Goal: Task Accomplishment & Management: Use online tool/utility

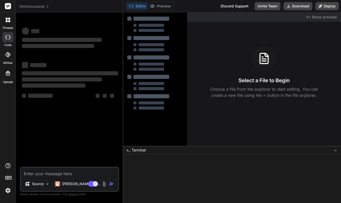
type textarea "x"
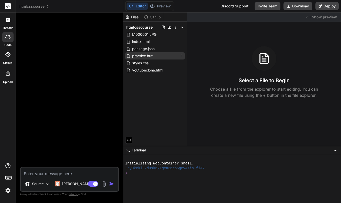
click at [151, 56] on span "practice.html" at bounding box center [143, 56] width 23 height 6
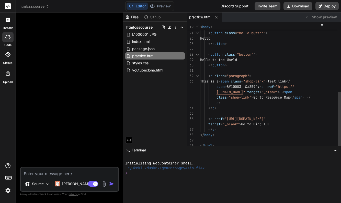
click at [219, 129] on div "</ a >" at bounding box center [262, 129] width 124 height 5
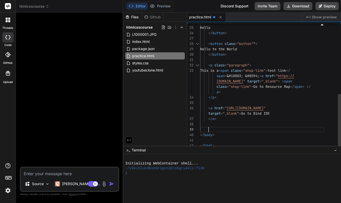
scroll to position [48, 0]
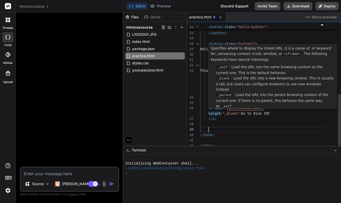
click at [209, 109] on span "<" at bounding box center [209, 108] width 2 height 5
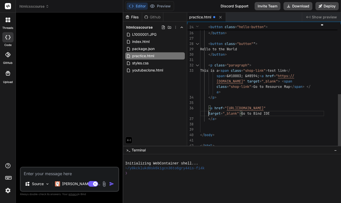
scroll to position [32, 0]
click at [209, 107] on span "<" at bounding box center [209, 108] width 2 height 5
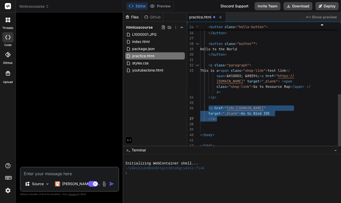
drag, startPoint x: 209, startPoint y: 107, endPoint x: 217, endPoint y: 117, distance: 12.9
click at [217, 117] on div "< button class = "hello-button" > Hello </ button > < button class = "button" "…" at bounding box center [262, 6] width 124 height 285
click at [213, 127] on div at bounding box center [262, 124] width 124 height 5
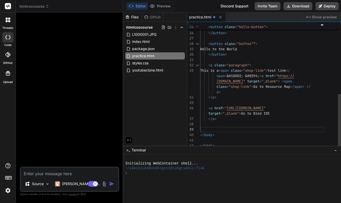
scroll to position [5, 0]
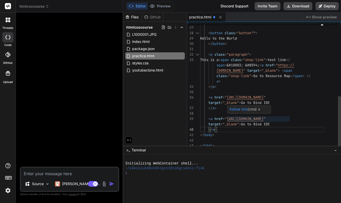
click at [244, 118] on span "[URL][DOMAIN_NAME]" at bounding box center [245, 119] width 37 height 5
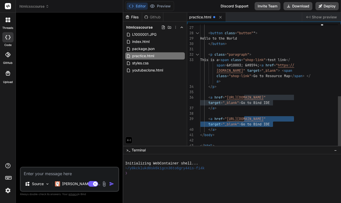
scroll to position [43, 0]
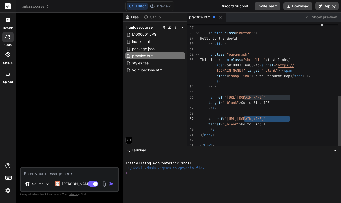
drag, startPoint x: 244, startPoint y: 118, endPoint x: 289, endPoint y: 119, distance: 44.8
click at [264, 119] on span "[URL][DOMAIN_NAME]" at bounding box center [245, 119] width 37 height 5
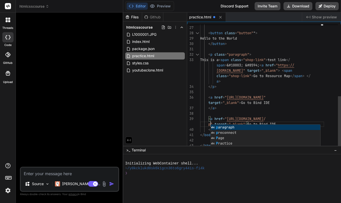
scroll to position [0, 0]
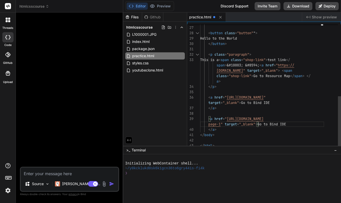
click at [226, 125] on span "target" at bounding box center [231, 124] width 12 height 5
click at [225, 125] on span "target" at bounding box center [231, 124] width 12 height 5
click at [290, 124] on div "page-1 " target = "_blank" > Go to Bind IDE" at bounding box center [262, 124] width 124 height 5
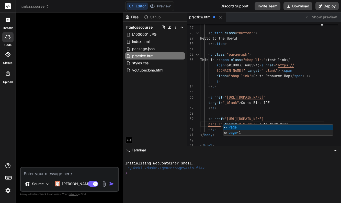
click at [294, 163] on div "Initializing WebContainer shell..." at bounding box center [229, 163] width 209 height 5
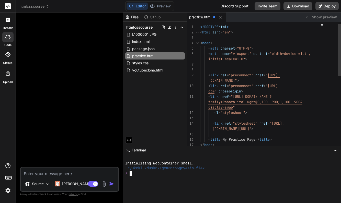
click at [201, 27] on span "<!DOCTYPE" at bounding box center [209, 27] width 18 height 5
click at [200, 26] on span "<!DOCTYPE" at bounding box center [209, 27] width 18 height 5
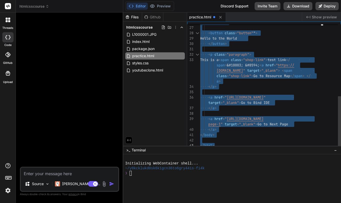
drag, startPoint x: 200, startPoint y: 26, endPoint x: 272, endPoint y: 149, distance: 142.8
click at [272, 149] on div "Files Github htmlcsscourse L1000001.JPG index.html package.json practice.html s…" at bounding box center [232, 108] width 218 height 191
click at [303, 136] on div "</ body >" at bounding box center [262, 134] width 124 height 5
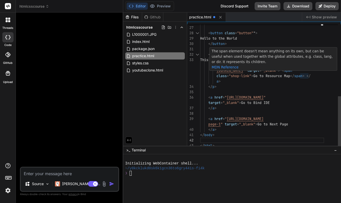
click at [282, 71] on span at bounding box center [281, 70] width 2 height 5
click at [303, 70] on div "The span element doesn't mean anything on its own, but can be useful when used …" at bounding box center [273, 60] width 127 height 24
click at [320, 88] on div "</ p >" at bounding box center [262, 86] width 124 height 5
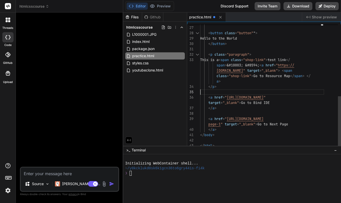
click at [284, 69] on span "<" at bounding box center [283, 70] width 2 height 5
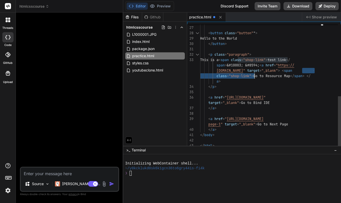
drag, startPoint x: 303, startPoint y: 70, endPoint x: 254, endPoint y: 75, distance: 48.7
click at [254, 75] on div "</ button > < button class = "button" " > Hello to the World </ button > < p cl…" at bounding box center [262, 0] width 124 height 295
click at [260, 125] on span "Go to Next Page" at bounding box center [273, 124] width 31 height 5
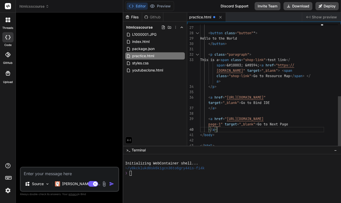
click at [260, 124] on span "Go to Next Page" at bounding box center [273, 124] width 31 height 5
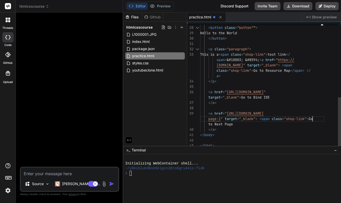
click at [237, 125] on div "to Next Page" at bounding box center [262, 124] width 124 height 5
click at [234, 124] on div "to Next Page" at bounding box center [262, 124] width 124 height 5
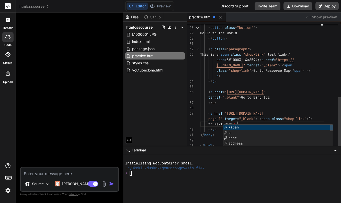
scroll to position [5, 0]
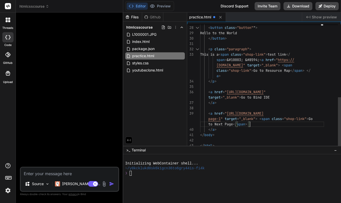
click at [260, 125] on div "to Next Page </ span >" at bounding box center [262, 124] width 124 height 5
click at [233, 131] on div "</ a >" at bounding box center [262, 129] width 124 height 5
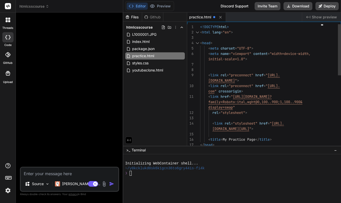
click at [200, 28] on span "<!DOCTYPE" at bounding box center [209, 27] width 18 height 5
click at [200, 27] on span "<!DOCTYPE" at bounding box center [209, 27] width 18 height 5
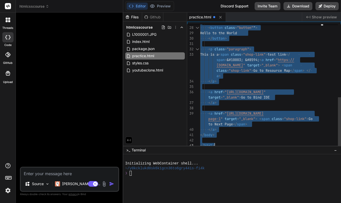
drag, startPoint x: 200, startPoint y: 26, endPoint x: 263, endPoint y: 168, distance: 154.8
click at [277, 130] on div "</ a >" at bounding box center [262, 129] width 124 height 5
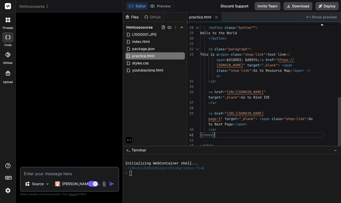
click at [287, 103] on div "</ a >" at bounding box center [262, 102] width 124 height 5
click at [175, 107] on div "Files Github htmlcsscourse L1000001.JPG index.html package.json practice.html s…" at bounding box center [155, 79] width 64 height 133
click at [182, 34] on icon at bounding box center [182, 34] width 4 height 4
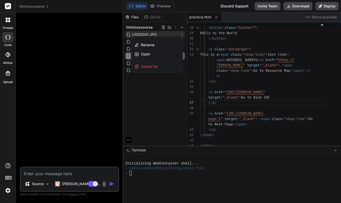
click at [159, 65] on div "Delete file" at bounding box center [156, 66] width 51 height 11
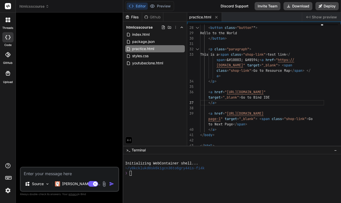
scroll to position [0, 0]
click at [150, 62] on span "youtubeclone.html" at bounding box center [148, 63] width 32 height 6
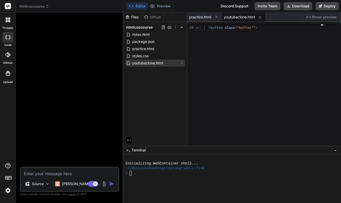
scroll to position [16, 0]
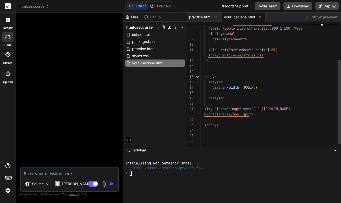
click at [264, 116] on div "mypracticecss/bowl.jpg " >" at bounding box center [262, 114] width 124 height 5
click at [261, 116] on div "mypracticecss/bowl.jpg " >" at bounding box center [262, 114] width 124 height 5
click at [256, 114] on div "mypracticecss/bowl.jpg " >" at bounding box center [262, 114] width 124 height 5
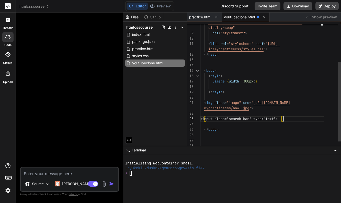
click at [292, 129] on div "</ body >" at bounding box center [262, 129] width 124 height 5
click at [277, 124] on div at bounding box center [262, 124] width 124 height 5
click at [231, 119] on span "‹input class="search-bar" type="text"›" at bounding box center [239, 119] width 78 height 5
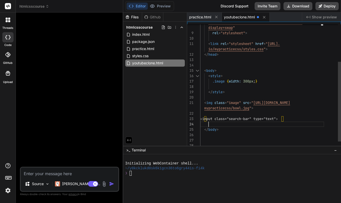
click at [232, 119] on span "‹input class="search-bar" type="text"›" at bounding box center [239, 119] width 78 height 5
click at [237, 127] on div "</ body >" at bounding box center [262, 129] width 124 height 5
click at [232, 118] on span "‹input class="search-bar" type="text"›" at bounding box center [239, 119] width 78 height 5
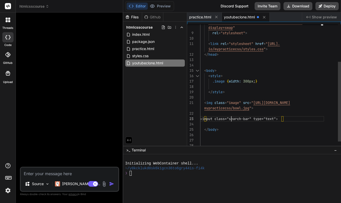
scroll to position [43, 0]
click at [265, 127] on div "</ body >" at bounding box center [262, 129] width 124 height 5
click at [229, 121] on span "‹input class= "search-bar" type="text"›" at bounding box center [240, 118] width 80 height 5
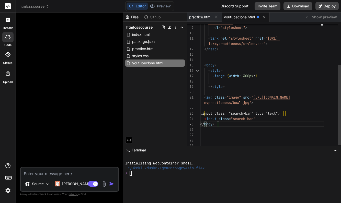
click at [260, 119] on div "< input class = "search-bar"" at bounding box center [262, 118] width 124 height 5
click at [284, 121] on div "< input class = "search-bar" type = "text"" at bounding box center [262, 118] width 124 height 5
click at [283, 119] on div "< input class = "search-bar" type = "text"" at bounding box center [262, 118] width 124 height 5
click at [282, 119] on div "< input class = "search-bar" type = "text"" at bounding box center [262, 118] width 124 height 5
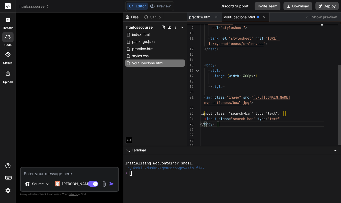
click at [282, 118] on div "< input class = "search-bar" type = "text"" at bounding box center [262, 118] width 124 height 5
click at [282, 119] on div at bounding box center [282, 118] width 1 height 5
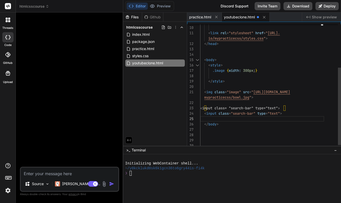
click at [287, 108] on div "‹input class= "search-bar" type="text"›" at bounding box center [262, 108] width 124 height 5
drag, startPoint x: 287, startPoint y: 108, endPoint x: 204, endPoint y: 106, distance: 83.4
click at [204, 106] on div "‹input class= "search-bar" type="text"›" at bounding box center [262, 108] width 124 height 5
click at [282, 113] on span ">" at bounding box center [281, 113] width 2 height 5
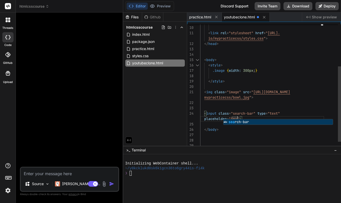
scroll to position [0, 0]
click at [271, 130] on div "</ body >" at bounding box center [262, 129] width 124 height 5
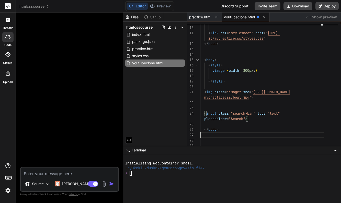
scroll to position [16, 0]
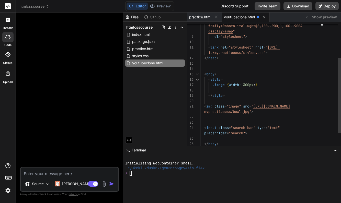
click at [262, 85] on div ".image { width: 300px ; }" at bounding box center [262, 84] width 124 height 5
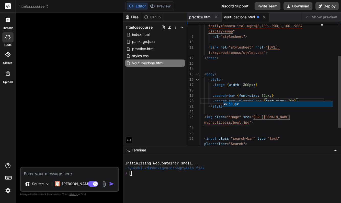
scroll to position [21, 0]
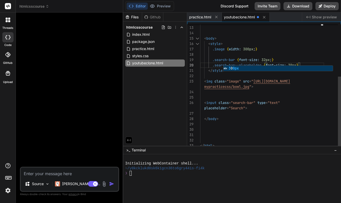
click at [300, 77] on div at bounding box center [262, 75] width 124 height 5
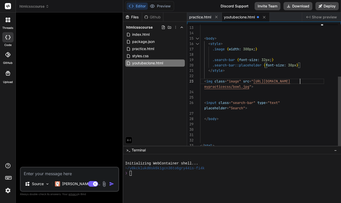
scroll to position [38, 0]
click at [296, 66] on span "30px" at bounding box center [292, 65] width 8 height 5
click at [298, 66] on span "}" at bounding box center [297, 65] width 2 height 5
click at [298, 65] on span "}" at bounding box center [297, 65] width 2 height 5
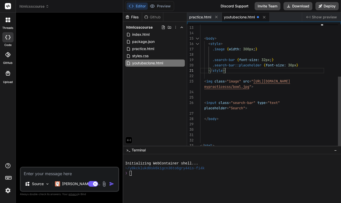
click at [298, 65] on span "}" at bounding box center [297, 65] width 2 height 5
click at [296, 65] on span "30px" at bounding box center [292, 65] width 8 height 5
click at [319, 75] on div at bounding box center [262, 75] width 124 height 5
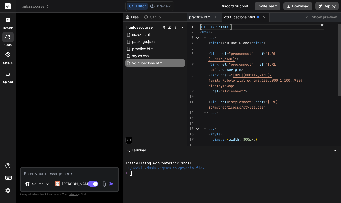
scroll to position [0, 0]
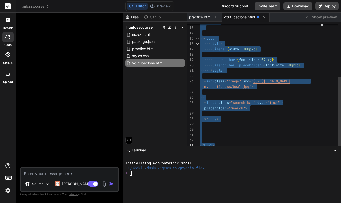
drag, startPoint x: 200, startPoint y: 26, endPoint x: 239, endPoint y: 154, distance: 133.7
click at [304, 120] on div "</ body >" at bounding box center [262, 118] width 124 height 5
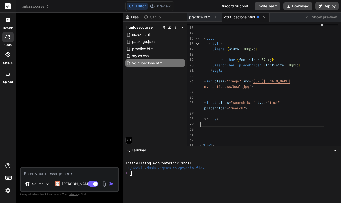
scroll to position [27, 0]
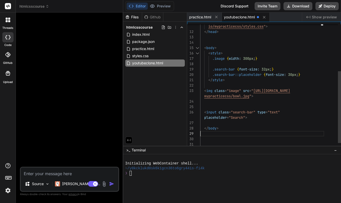
click at [257, 58] on span "}" at bounding box center [256, 58] width 2 height 5
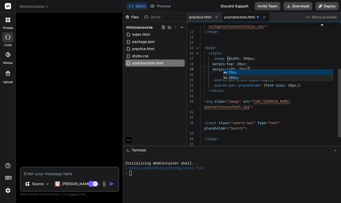
scroll to position [16, 0]
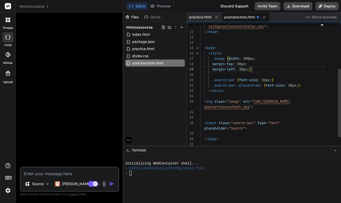
click at [267, 71] on div "margin-left: 30px ; }" at bounding box center [262, 69] width 124 height 5
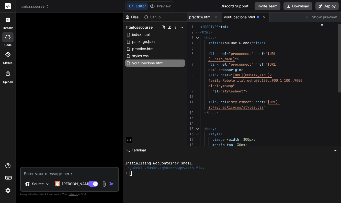
click at [200, 28] on span "<!DOCTYPE" at bounding box center [209, 27] width 18 height 5
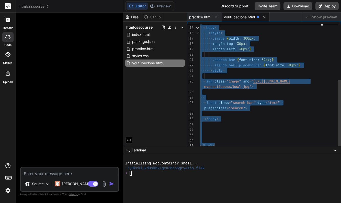
drag, startPoint x: 200, startPoint y: 26, endPoint x: 240, endPoint y: 166, distance: 145.1
click at [240, 166] on div "Files Github htmlcsscourse index.html package.json practice.html styles.css you…" at bounding box center [232, 108] width 218 height 191
type textarea "mypracticecss/bowl.jpg"> <input class="search-bar" type="text" placeholder="Sea…"
click at [302, 133] on div at bounding box center [262, 134] width 124 height 5
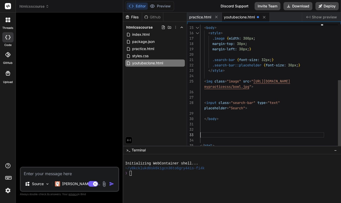
scroll to position [48, 0]
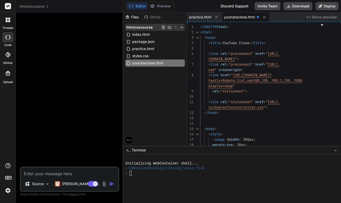
click at [164, 28] on icon at bounding box center [163, 27] width 4 height 4
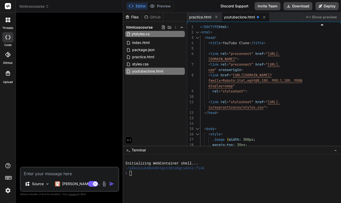
type input "ytstyles.css"
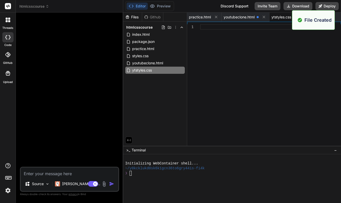
click at [256, 56] on div at bounding box center [262, 86] width 124 height 124
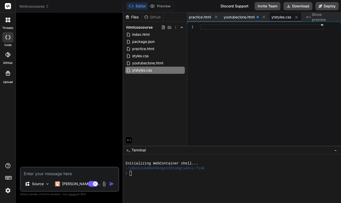
click at [283, 18] on span "ytstyles.css" at bounding box center [282, 17] width 20 height 5
click at [147, 62] on span "youtubeclone.html" at bounding box center [148, 63] width 32 height 6
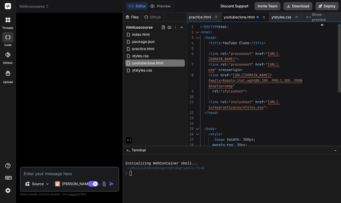
type textarea "<style> .image {width: 300px; margin-top: 30px; margin-left: 30px;} .search-bar…"
click at [283, 132] on div "< style >" at bounding box center [262, 134] width 124 height 5
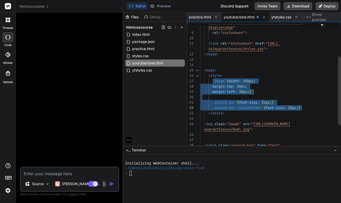
drag, startPoint x: 213, startPoint y: 81, endPoint x: 306, endPoint y: 107, distance: 97.3
click at [306, 107] on div "family=Roboto:ital,wght@0,100..900;1,100..900& display=swap " rel = "stylesheet…" at bounding box center [262, 79] width 124 height 226
click at [290, 16] on span "ytstyles.css" at bounding box center [282, 17] width 20 height 5
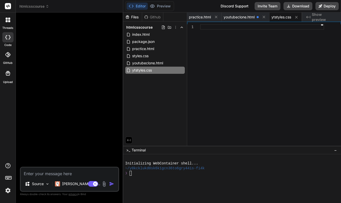
click at [251, 39] on div at bounding box center [262, 86] width 124 height 124
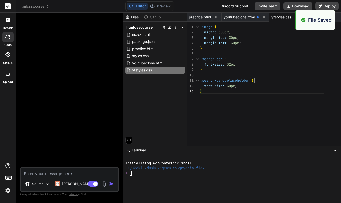
scroll to position [0, 1]
click at [294, 127] on div ".image { margin-top: 30px ; margin-left: 30px ; width: 300px ; } .search-bar { …" at bounding box center [262, 86] width 124 height 124
click at [246, 17] on span "youtubeclone.html" at bounding box center [239, 17] width 31 height 5
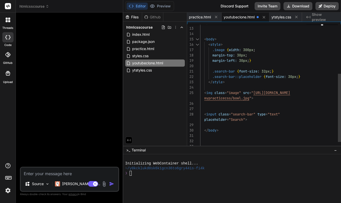
click at [209, 45] on span "<" at bounding box center [209, 44] width 2 height 5
click at [208, 43] on span at bounding box center [204, 44] width 8 height 5
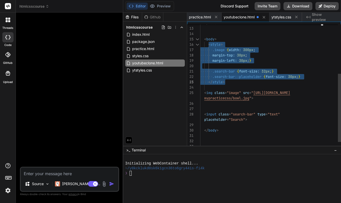
drag, startPoint x: 209, startPoint y: 44, endPoint x: 234, endPoint y: 80, distance: 44.3
click at [234, 80] on div "< body > < style > .image { width: 300px ; margin-top: 30px ; margin-left: 30px…" at bounding box center [262, 48] width 124 height 226
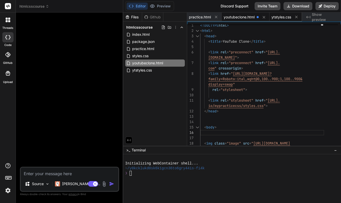
click at [285, 18] on span "ytstyles.css" at bounding box center [282, 17] width 20 height 5
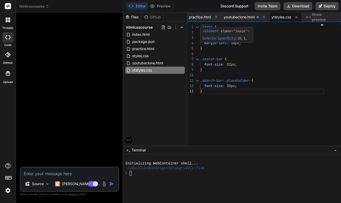
click at [200, 26] on span ".image" at bounding box center [206, 27] width 12 height 5
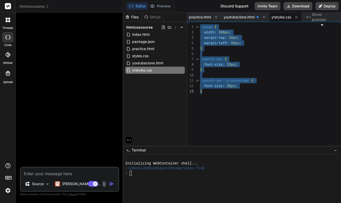
drag, startPoint x: 200, startPoint y: 26, endPoint x: 232, endPoint y: 91, distance: 72.5
click at [244, 19] on span "youtubeclone.html" at bounding box center [239, 17] width 31 height 5
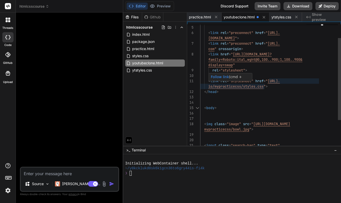
click at [245, 86] on span "io/mypracticecss/styles.css" at bounding box center [235, 86] width 55 height 5
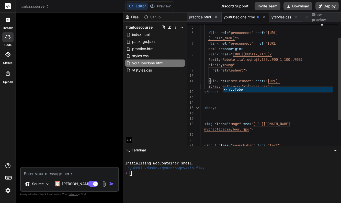
scroll to position [27, 0]
click at [268, 101] on div at bounding box center [262, 102] width 124 height 5
click at [277, 88] on div "io/mypracticecss/ytstyles.css " >" at bounding box center [262, 86] width 124 height 5
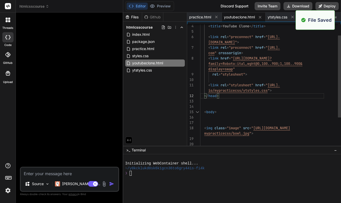
scroll to position [0, 0]
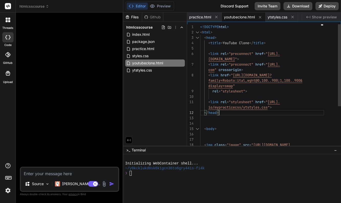
click at [200, 27] on span "<!DOCTYPE" at bounding box center [209, 27] width 18 height 5
click at [200, 27] on div "1" at bounding box center [193, 26] width 13 height 5
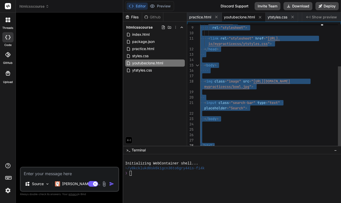
drag, startPoint x: 200, startPoint y: 27, endPoint x: 248, endPoint y: 156, distance: 138.0
click at [294, 122] on div at bounding box center [262, 124] width 124 height 5
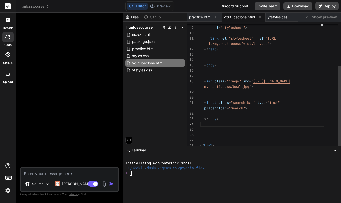
click at [203, 139] on div at bounding box center [262, 140] width 124 height 5
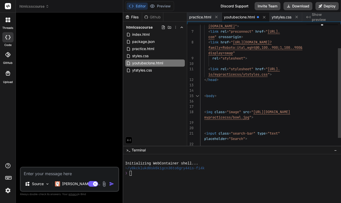
click at [206, 103] on span at bounding box center [204, 101] width 8 height 5
click at [205, 107] on div at bounding box center [262, 106] width 124 height 5
click at [201, 106] on div at bounding box center [262, 106] width 124 height 5
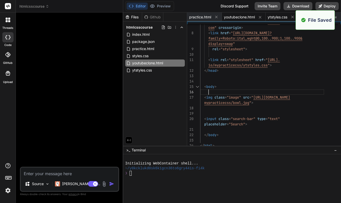
click at [276, 15] on span "ytstyles.css" at bounding box center [278, 17] width 20 height 5
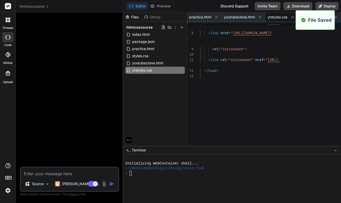
scroll to position [11, 0]
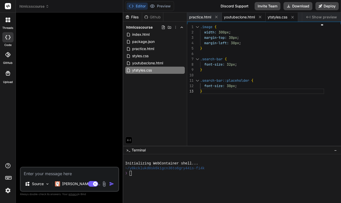
click at [241, 18] on span "youtubeclone.html" at bounding box center [239, 17] width 31 height 5
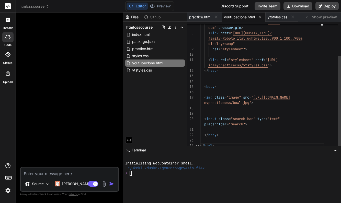
scroll to position [0, 0]
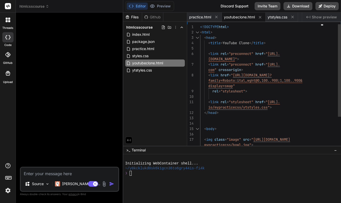
click at [200, 28] on span "<!DOCTYPE" at bounding box center [209, 27] width 18 height 5
click at [202, 25] on span "<!DOCTYPE" at bounding box center [209, 27] width 18 height 5
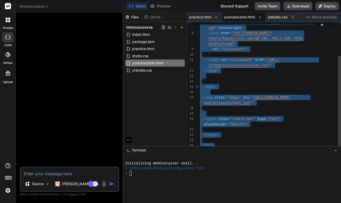
drag, startPoint x: 201, startPoint y: 27, endPoint x: 254, endPoint y: 156, distance: 139.7
click at [281, 17] on span "ytstyles.css" at bounding box center [278, 17] width 20 height 5
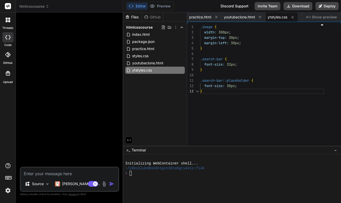
scroll to position [11, 0]
click at [147, 57] on span "styles.css" at bounding box center [140, 56] width 17 height 6
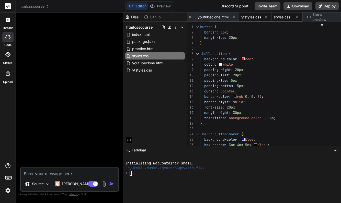
click at [259, 16] on span "ytstyles.css" at bounding box center [251, 17] width 20 height 5
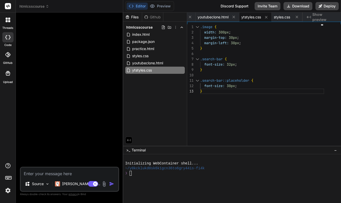
click at [241, 65] on div "font-size: 32px ;" at bounding box center [262, 64] width 124 height 5
click at [239, 65] on div "font-size: 32px ;" at bounding box center [262, 64] width 124 height 5
click at [238, 64] on div "font-size: 32px ;" at bounding box center [262, 64] width 124 height 5
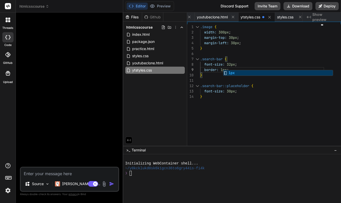
click at [274, 116] on div ".search-bar::placeholder { font-size: 30px ; } font-size: 32px ; .search-bar { …" at bounding box center [262, 86] width 124 height 124
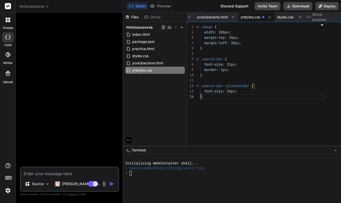
click at [236, 71] on div "border: 1px ;" at bounding box center [262, 69] width 124 height 5
click at [231, 71] on div "border: 1px ;" at bounding box center [262, 69] width 124 height 5
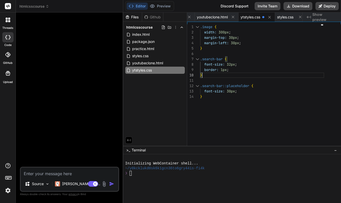
scroll to position [43, 0]
click at [292, 17] on span "styles.css" at bounding box center [285, 17] width 16 height 5
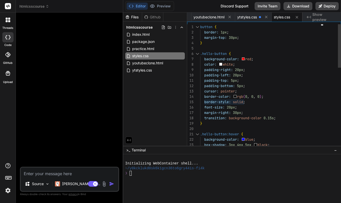
click at [204, 97] on span "border-color:" at bounding box center [217, 96] width 27 height 5
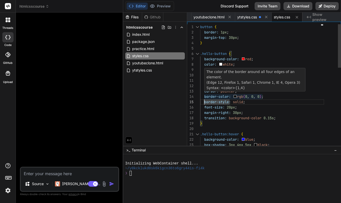
click at [204, 96] on span "border-color:" at bounding box center [217, 96] width 27 height 5
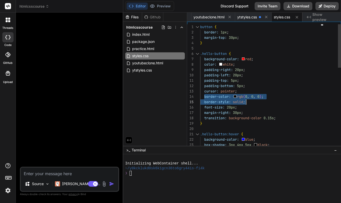
drag, startPoint x: 204, startPoint y: 96, endPoint x: 247, endPoint y: 101, distance: 42.9
click at [247, 101] on div "padding-bottom: 5px ; cursor: pointer ; padding-top: 5px ; padding-left: 20px ;…" at bounding box center [262, 201] width 124 height 354
click at [284, 18] on span "styles.css" at bounding box center [282, 17] width 16 height 5
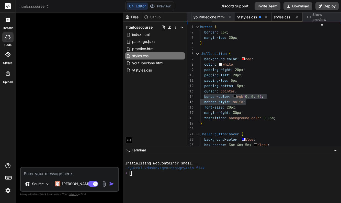
click at [251, 17] on span "ytstyles.css" at bounding box center [247, 17] width 20 height 5
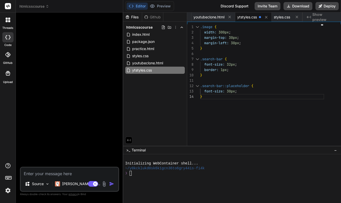
click at [232, 70] on div "border: 1px ;" at bounding box center [262, 69] width 124 height 5
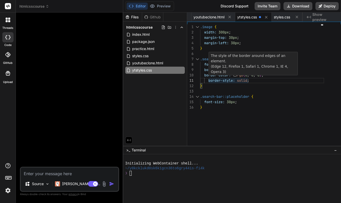
click at [209, 81] on span "border-style:" at bounding box center [221, 80] width 27 height 5
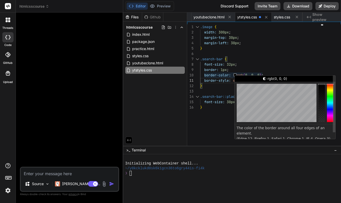
click at [262, 74] on span ")" at bounding box center [261, 75] width 2 height 5
click at [316, 122] on div at bounding box center [285, 103] width 101 height 42
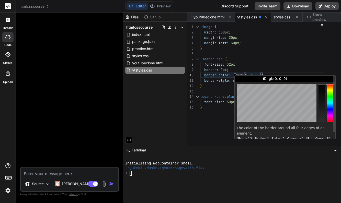
scroll to position [0, 0]
click at [320, 125] on div "rgb(0, 0, 0) The color of the border around all four edges of an element. (Edge…" at bounding box center [285, 108] width 101 height 64
click at [309, 58] on div ".search-bar {" at bounding box center [262, 59] width 124 height 5
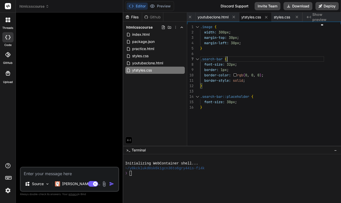
click at [238, 65] on div "font-size: 32px ;" at bounding box center [262, 64] width 124 height 5
click at [237, 64] on span ";" at bounding box center [236, 64] width 2 height 5
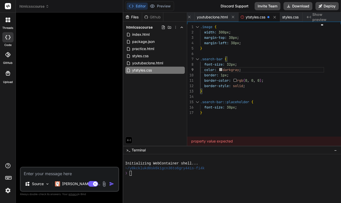
click at [259, 71] on div "color: darkgray ;" at bounding box center [262, 69] width 124 height 5
click at [282, 56] on div at bounding box center [262, 53] width 124 height 5
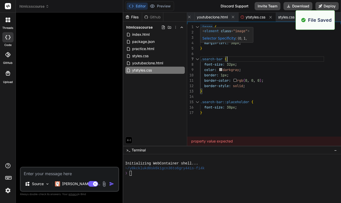
click at [201, 27] on span ".image" at bounding box center [206, 27] width 12 height 5
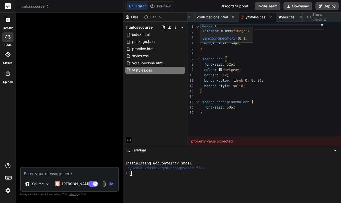
scroll to position [0, 0]
click at [201, 26] on span ".image" at bounding box center [206, 27] width 12 height 5
click at [201, 28] on span ".image" at bounding box center [206, 27] width 12 height 5
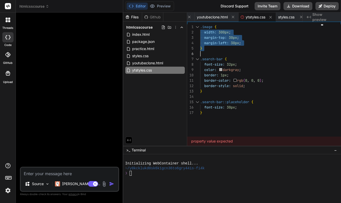
drag, startPoint x: 201, startPoint y: 28, endPoint x: 206, endPoint y: 25, distance: 6.2
click at [214, 35] on div ".search-bar::placeholder { font-size: 30px ; } font-size: 32px ; .search-bar { …" at bounding box center [262, 86] width 124 height 124
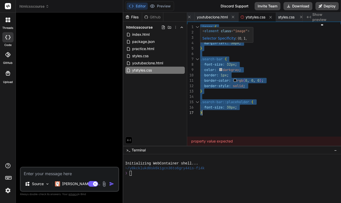
drag, startPoint x: 200, startPoint y: 26, endPoint x: 244, endPoint y: 113, distance: 96.9
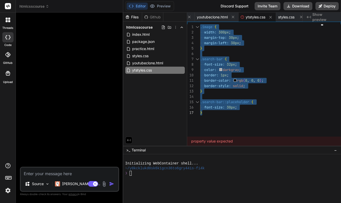
click at [278, 45] on div "margin-left: 30px ;" at bounding box center [262, 42] width 124 height 5
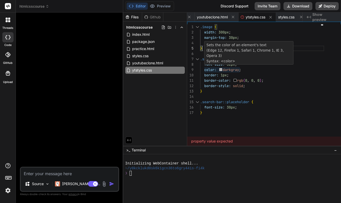
click at [204, 70] on span "color:" at bounding box center [210, 70] width 12 height 5
click at [204, 70] on div at bounding box center [204, 69] width 1 height 5
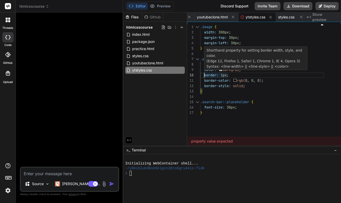
scroll to position [48, 0]
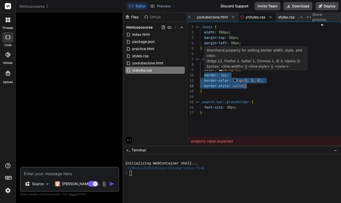
drag, startPoint x: 205, startPoint y: 70, endPoint x: 269, endPoint y: 83, distance: 65.5
click at [259, 84] on div ".search-bar::placeholder { font-size: 30px ; } font-size: 32px ; .search-bar { …" at bounding box center [262, 86] width 124 height 124
click at [269, 83] on div "border-style: solid ;" at bounding box center [262, 85] width 124 height 5
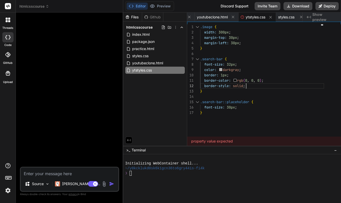
scroll to position [5, 0]
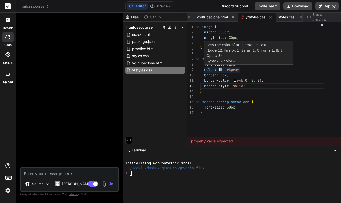
click at [205, 70] on span "color:" at bounding box center [210, 70] width 12 height 5
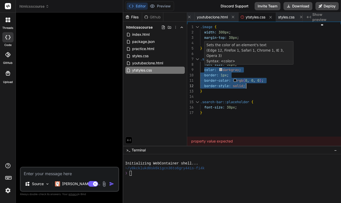
drag, startPoint x: 205, startPoint y: 70, endPoint x: 251, endPoint y: 85, distance: 48.5
click at [251, 85] on div ".search-bar::placeholder { font-size: 30px ; } font-size: 32px ; .search-bar { …" at bounding box center [262, 86] width 124 height 124
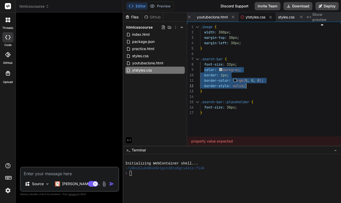
click at [263, 54] on div at bounding box center [262, 53] width 124 height 5
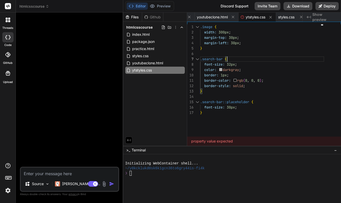
click at [201, 27] on span ".image" at bounding box center [206, 27] width 12 height 5
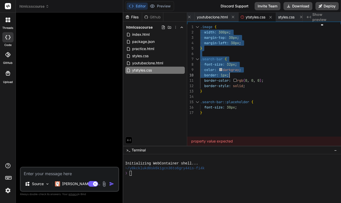
drag, startPoint x: 201, startPoint y: 27, endPoint x: 204, endPoint y: 30, distance: 4.3
click at [225, 64] on div ".search-bar::placeholder { font-size: 30px ; } font-size: 32px ; .search-bar { …" at bounding box center [262, 86] width 124 height 124
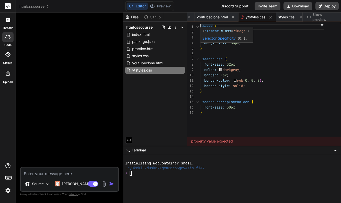
scroll to position [0, 0]
click at [268, 53] on div at bounding box center [262, 53] width 124 height 5
click at [200, 27] on span ".image" at bounding box center [206, 27] width 12 height 5
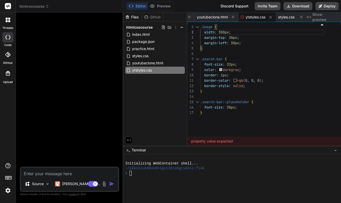
click at [200, 27] on span ".image" at bounding box center [206, 27] width 12 height 5
click at [261, 18] on span "ytstyles.css" at bounding box center [256, 17] width 20 height 5
click at [241, 108] on div "font-size: 30px ;" at bounding box center [262, 107] width 124 height 5
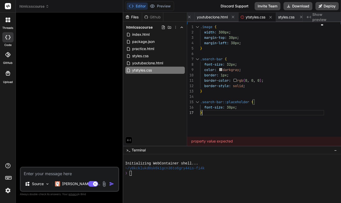
click at [240, 107] on div "font-size: 30px ;" at bounding box center [262, 107] width 124 height 5
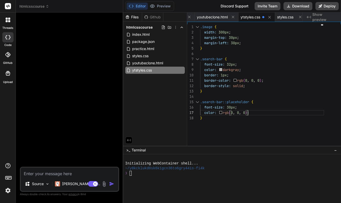
click at [254, 114] on div "color: rgb ( 0 , 0 , 0 ) ;" at bounding box center [262, 112] width 124 height 5
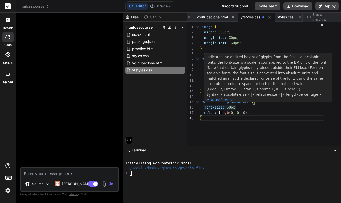
scroll to position [27, 0]
drag, startPoint x: 228, startPoint y: 107, endPoint x: 231, endPoint y: 107, distance: 3.3
click at [231, 107] on span "30px" at bounding box center [231, 107] width 8 height 5
click at [230, 107] on span "30px" at bounding box center [231, 107] width 8 height 5
click at [231, 106] on span "30px" at bounding box center [231, 107] width 8 height 5
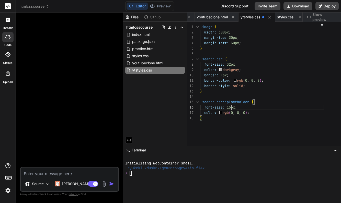
click at [262, 128] on div ".search-bar::placeholder { font-size: 15px ; } font-size: 32px ; .search-bar { …" at bounding box center [262, 86] width 124 height 124
click at [261, 92] on div "}" at bounding box center [262, 91] width 124 height 5
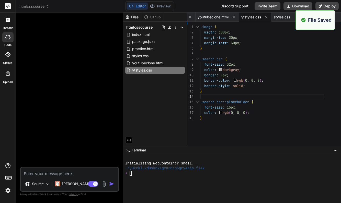
click at [294, 118] on div "}" at bounding box center [262, 118] width 124 height 5
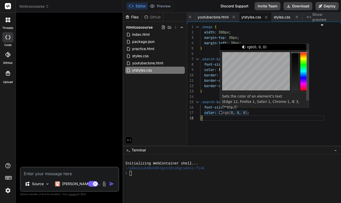
click at [247, 112] on span ")" at bounding box center [246, 112] width 2 height 5
click at [247, 113] on span ")" at bounding box center [246, 112] width 2 height 5
drag, startPoint x: 248, startPoint y: 113, endPoint x: 220, endPoint y: 112, distance: 28.2
click at [220, 112] on div at bounding box center [220, 112] width 1 height 5
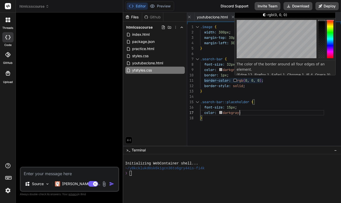
click at [239, 80] on span "rgb" at bounding box center [240, 80] width 6 height 5
drag, startPoint x: 239, startPoint y: 80, endPoint x: 262, endPoint y: 80, distance: 23.8
click at [262, 80] on span "border-color: rgb ( 0 , 0 , 0 ) ;" at bounding box center [231, 80] width 63 height 5
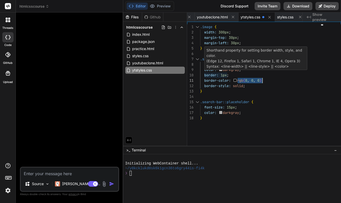
click at [223, 70] on span "color: darkgray ;" at bounding box center [220, 69] width 41 height 5
click at [224, 70] on span "darkgray" at bounding box center [231, 70] width 16 height 5
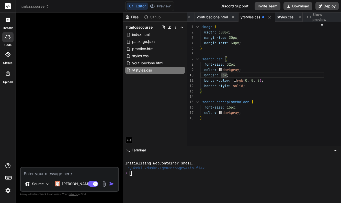
click at [252, 71] on div "color: darkgray ;" at bounding box center [262, 69] width 124 height 5
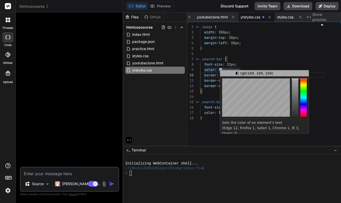
click at [224, 69] on span "darkgray" at bounding box center [231, 70] width 16 height 5
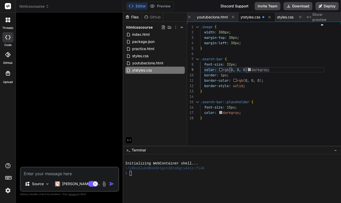
click at [268, 70] on span "darkgray" at bounding box center [259, 70] width 16 height 5
click at [269, 70] on span ";" at bounding box center [269, 70] width 2 height 5
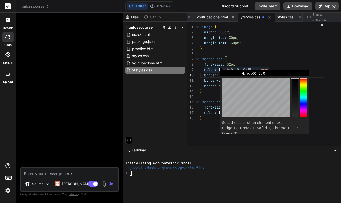
click at [268, 70] on span "darkgray" at bounding box center [259, 70] width 16 height 5
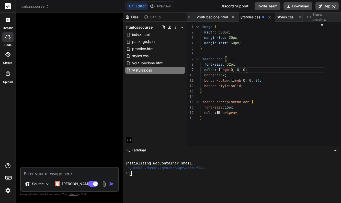
scroll to position [43, 0]
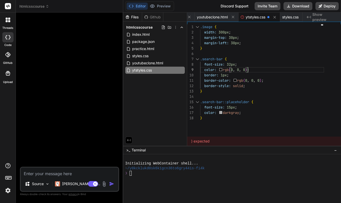
click at [294, 96] on div at bounding box center [262, 96] width 124 height 5
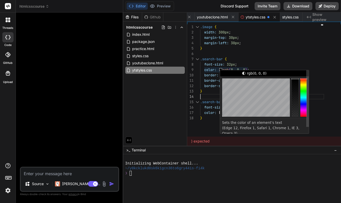
click at [231, 64] on span "32px" at bounding box center [231, 64] width 8 height 5
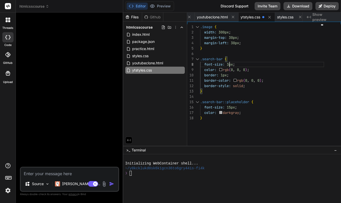
scroll to position [38, 0]
click at [281, 90] on div "}" at bounding box center [262, 91] width 124 height 5
click at [204, 64] on span at bounding box center [202, 64] width 4 height 5
click at [204, 64] on div at bounding box center [204, 64] width 1 height 5
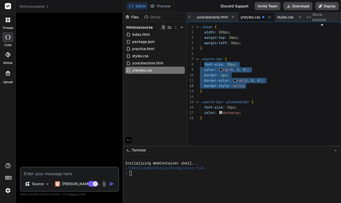
drag, startPoint x: 204, startPoint y: 64, endPoint x: 246, endPoint y: 83, distance: 45.9
click at [285, 64] on div "font-size: 30px ;" at bounding box center [262, 64] width 124 height 5
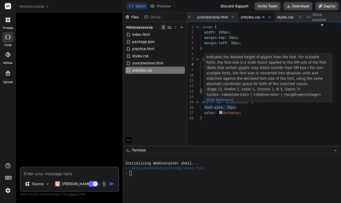
drag, startPoint x: 205, startPoint y: 107, endPoint x: 243, endPoint y: 113, distance: 38.8
click at [243, 113] on div ".search-bar::placeholder { font-size: 15px ; } font-size: 30px ; .search-bar { …" at bounding box center [262, 86] width 124 height 124
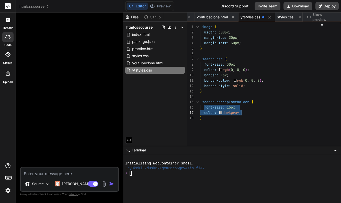
click at [283, 98] on div at bounding box center [262, 96] width 124 height 5
click at [291, 17] on span "styles.css" at bounding box center [285, 17] width 16 height 5
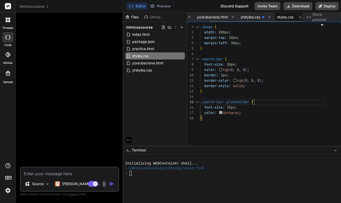
scroll to position [0, 31]
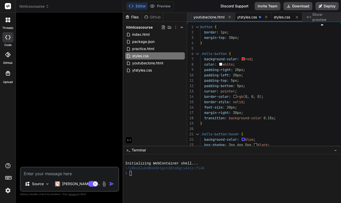
click at [251, 17] on span "ytstyles.css" at bounding box center [247, 17] width 20 height 5
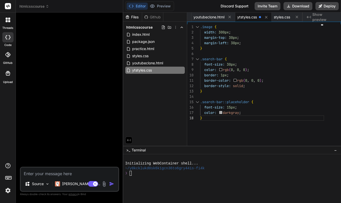
scroll to position [0, 27]
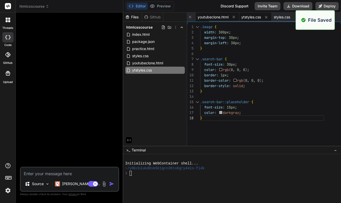
click at [219, 16] on span "youtubeclone.html" at bounding box center [213, 17] width 31 height 5
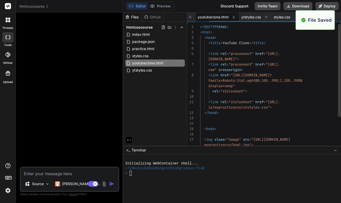
scroll to position [0, 0]
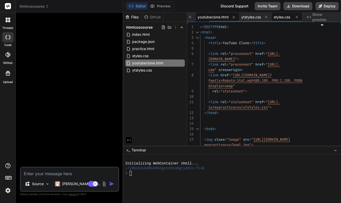
click at [286, 18] on span "styles.css" at bounding box center [282, 17] width 16 height 5
type textarea "} .shop-link:hover { text-decoration: underline; color: blue; }"
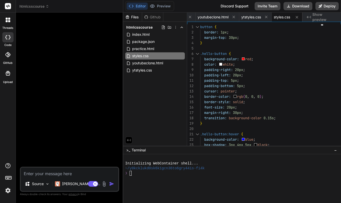
click at [175, 92] on div "Files Github htmlcsscourse index.html package.json practice.html styles.css you…" at bounding box center [155, 79] width 64 height 133
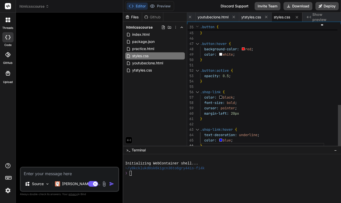
scroll to position [27, 0]
